Goal: Task Accomplishment & Management: Manage account settings

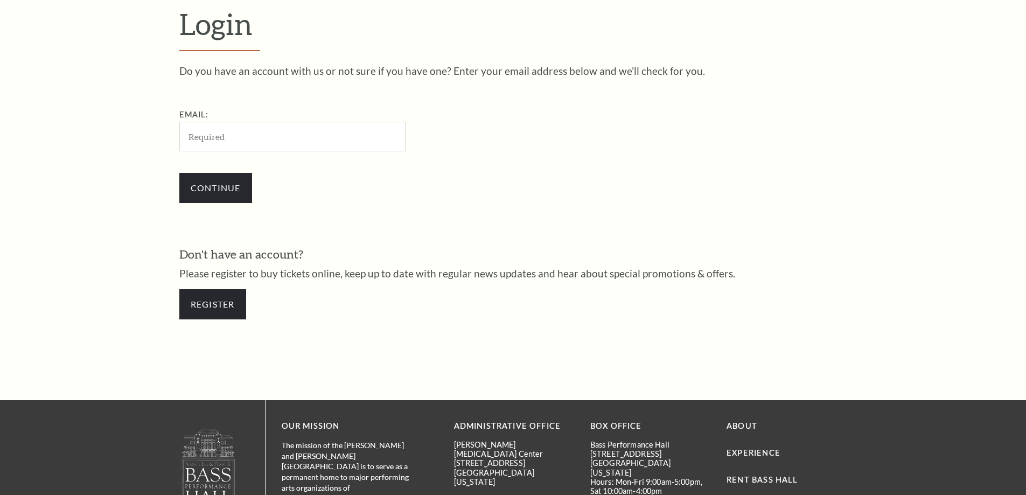
scroll to position [360, 0]
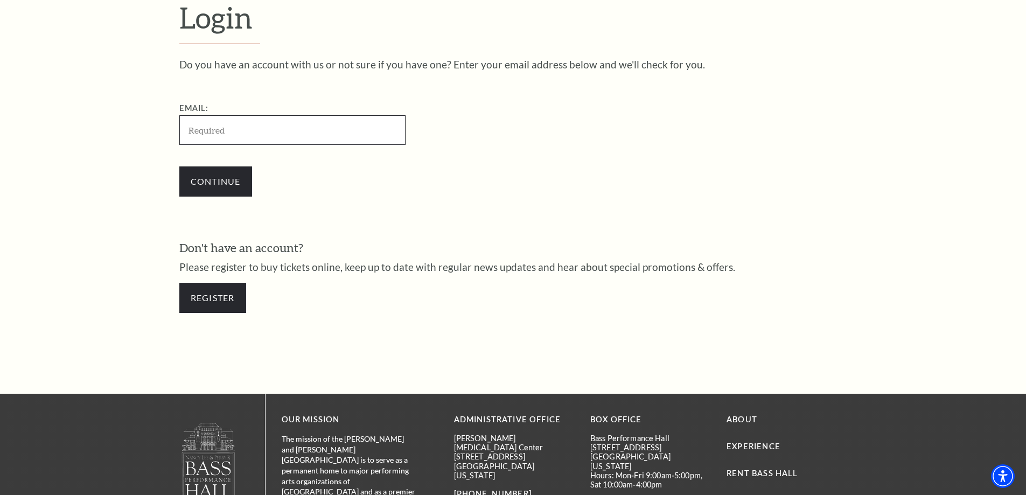
click at [284, 133] on input "Email:" at bounding box center [292, 130] width 226 height 30
paste input "[EMAIL_ADDRESS][DOMAIN_NAME]"
type input "[EMAIL_ADDRESS][DOMAIN_NAME]"
drag, startPoint x: 92, startPoint y: 135, endPoint x: 185, endPoint y: 172, distance: 100.8
click at [91, 135] on form "Login Do you have an account with us or not sure if you have one? Enter your em…" at bounding box center [513, 162] width 1026 height 464
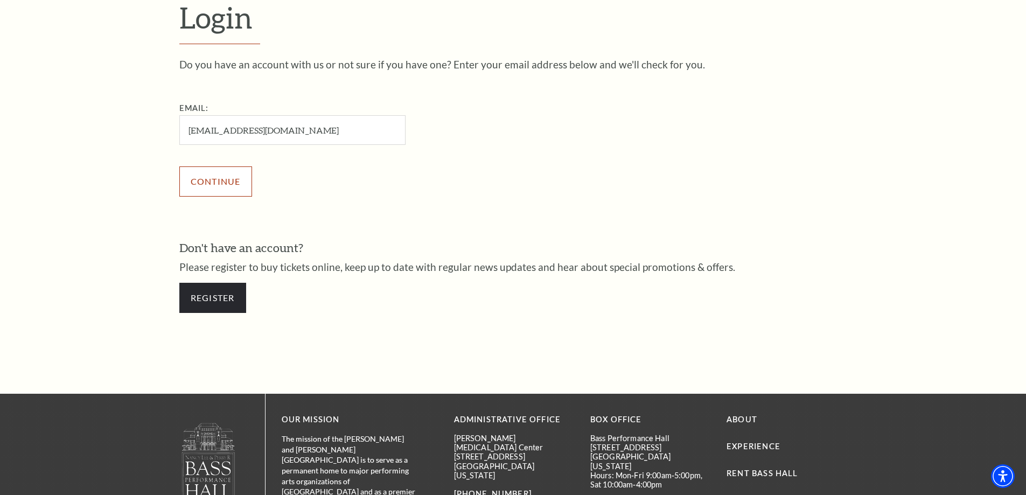
click at [199, 186] on input "Continue" at bounding box center [215, 181] width 73 height 30
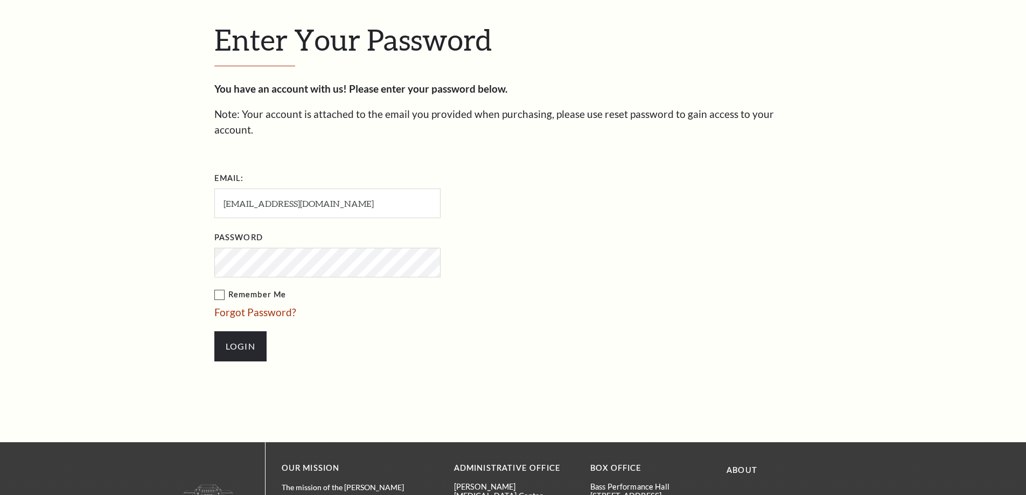
scroll to position [371, 0]
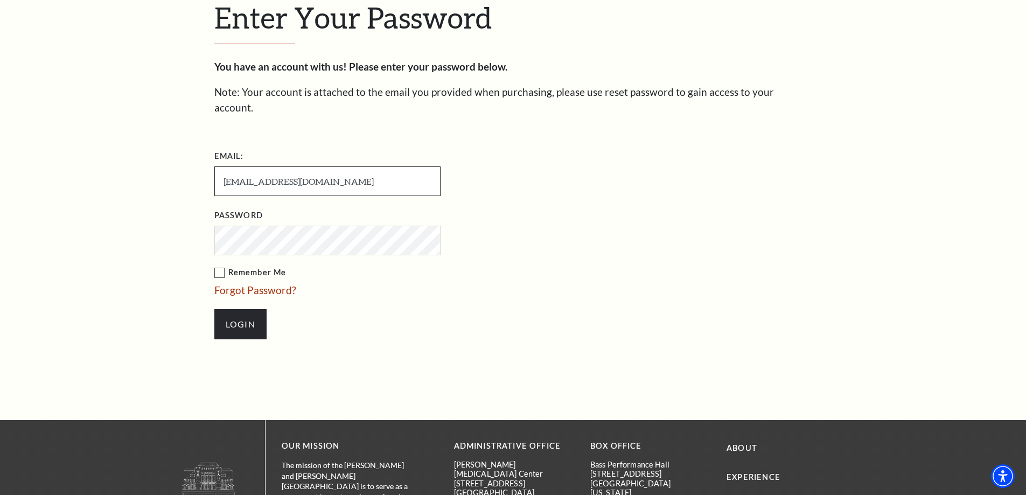
drag, startPoint x: 370, startPoint y: 167, endPoint x: 212, endPoint y: 169, distance: 157.3
click at [212, 169] on div "Enter Your Password You have an account with us! Please enter your password bel…" at bounding box center [513, 175] width 614 height 490
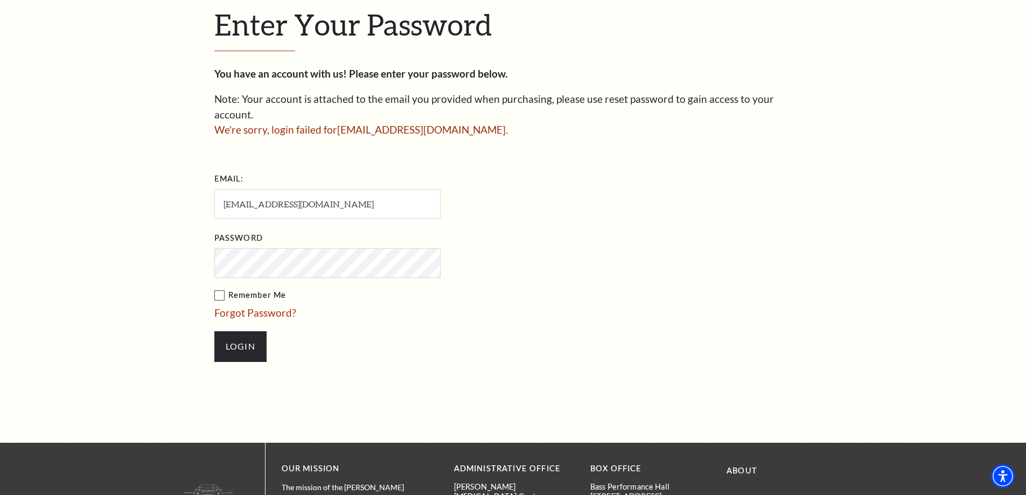
click at [139, 222] on div "Enter Your Password You have an account with us! Please enter your password bel…" at bounding box center [513, 189] width 1026 height 505
drag, startPoint x: 381, startPoint y: 193, endPoint x: 212, endPoint y: 192, distance: 168.6
click at [212, 192] on div "Enter Your Password You have an account with us! Please enter your password bel…" at bounding box center [513, 189] width 614 height 505
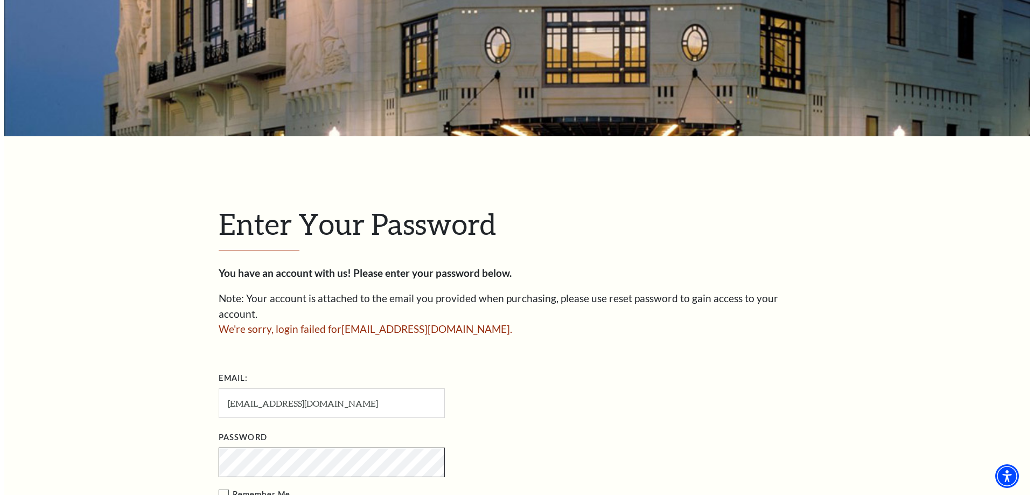
scroll to position [431, 0]
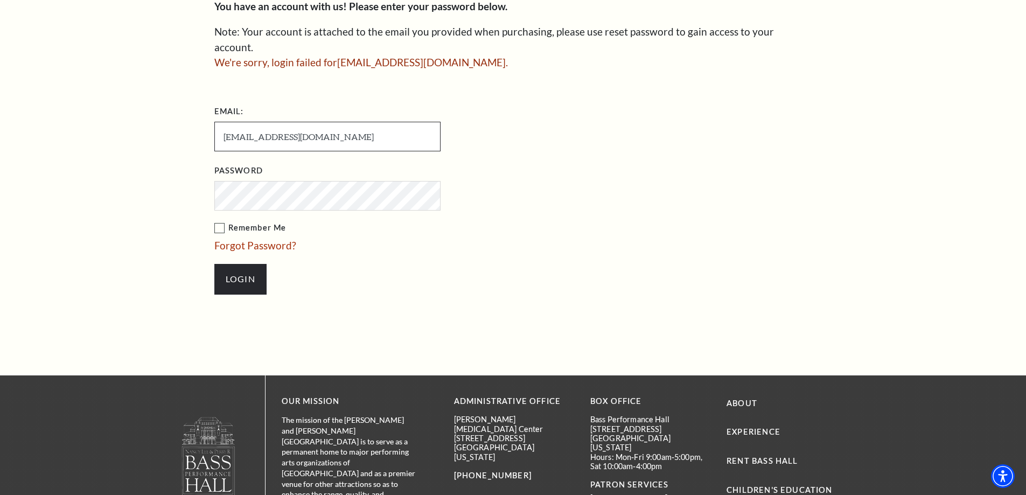
drag, startPoint x: 378, startPoint y: 113, endPoint x: 162, endPoint y: 117, distance: 216.1
click at [162, 117] on div "Enter Your Password You have an account with us! Please enter your password bel…" at bounding box center [513, 122] width 1026 height 505
click at [275, 239] on link "Forgot Password?" at bounding box center [255, 245] width 82 height 12
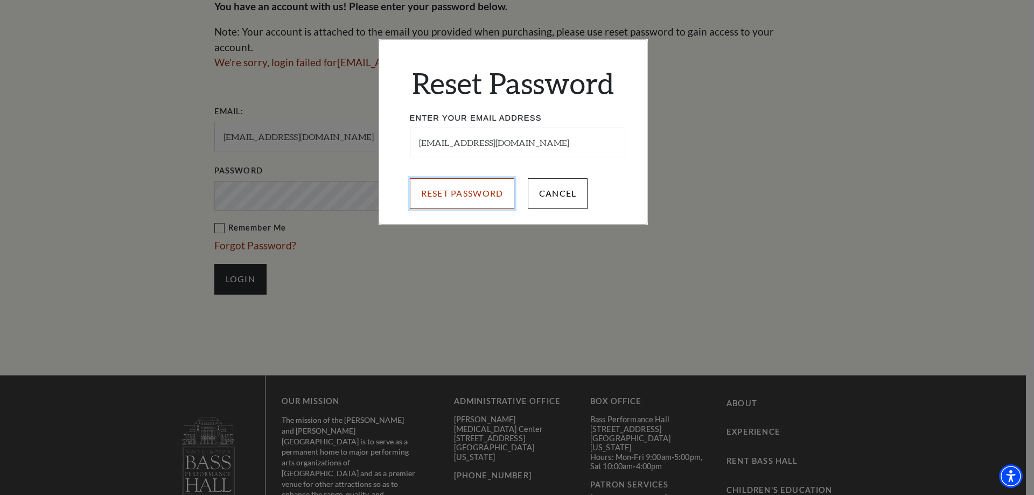
click at [478, 196] on input "Reset Password" at bounding box center [462, 193] width 105 height 30
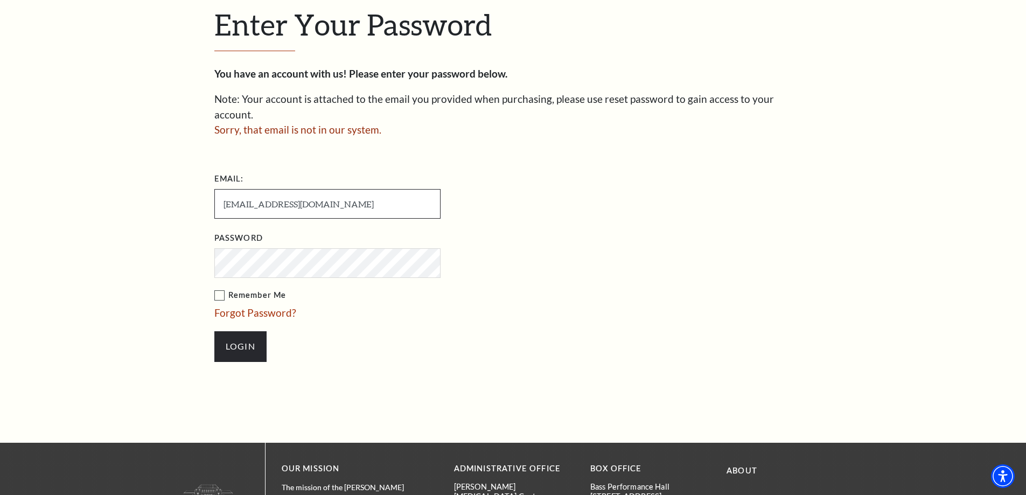
drag, startPoint x: 310, startPoint y: 189, endPoint x: 276, endPoint y: 192, distance: 34.6
click at [276, 192] on input "[EMAIL_ADDRESS][DOMAIN_NAME]" at bounding box center [327, 204] width 226 height 30
click at [314, 191] on input "[EMAIL_ADDRESS][DOMAIN_NAME]" at bounding box center [327, 204] width 226 height 30
drag, startPoint x: 307, startPoint y: 189, endPoint x: 214, endPoint y: 192, distance: 93.2
click at [214, 192] on input "[EMAIL_ADDRESS][DOMAIN_NAME]" at bounding box center [327, 204] width 226 height 30
